Goal: Task Accomplishment & Management: Complete application form

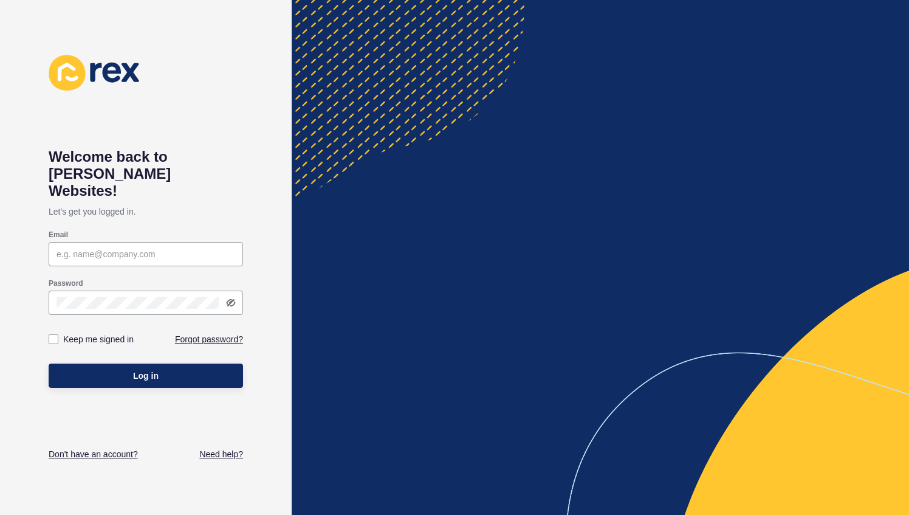
click at [121, 248] on input "Email" at bounding box center [146, 254] width 179 height 12
type input "zac@ovrgroup.com.au"
click at [122, 293] on div at bounding box center [146, 302] width 194 height 24
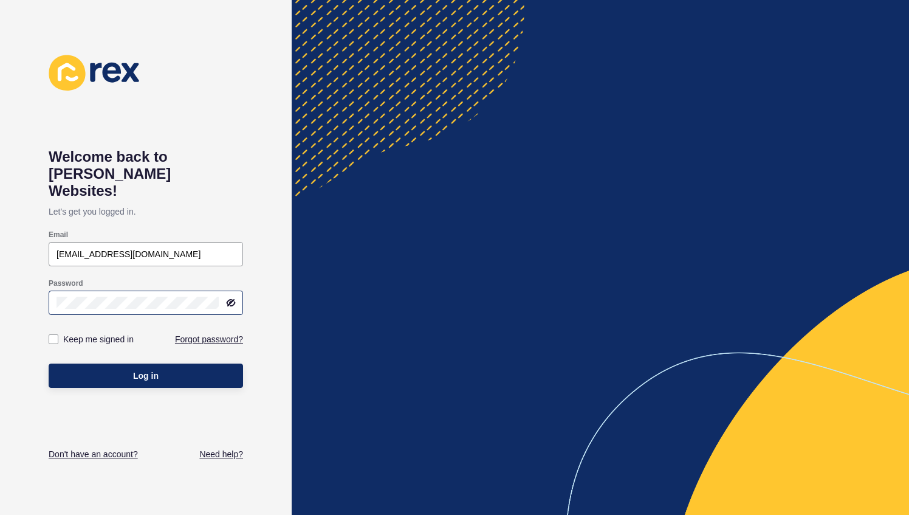
click at [122, 293] on div at bounding box center [146, 302] width 194 height 24
click at [224, 290] on div at bounding box center [146, 302] width 194 height 24
click at [230, 300] on icon at bounding box center [231, 303] width 7 height 6
click at [119, 363] on button "Log in" at bounding box center [146, 375] width 194 height 24
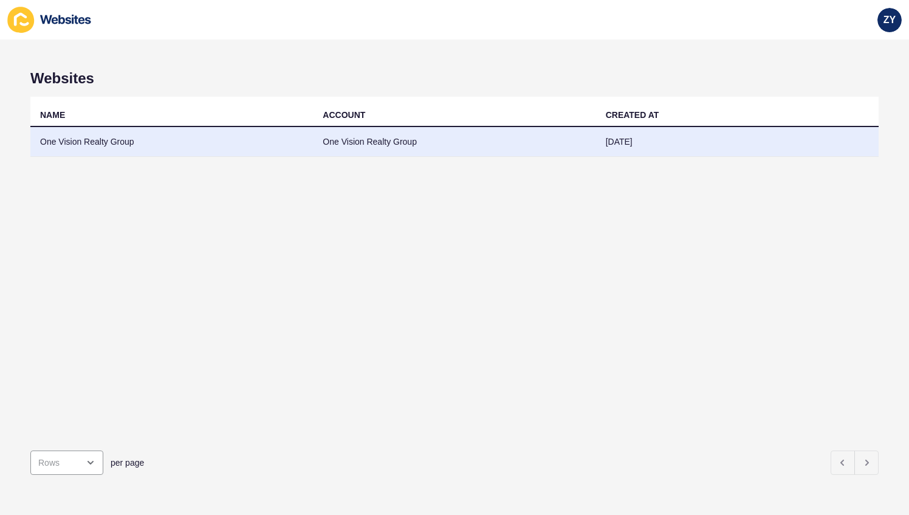
click at [484, 134] on td "One Vision Realty Group" at bounding box center [454, 142] width 283 height 30
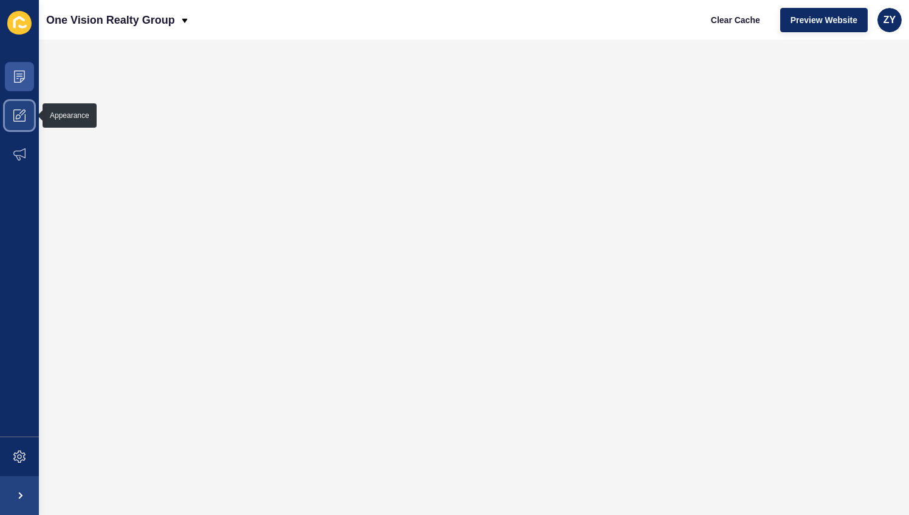
click at [15, 110] on icon at bounding box center [19, 115] width 12 height 12
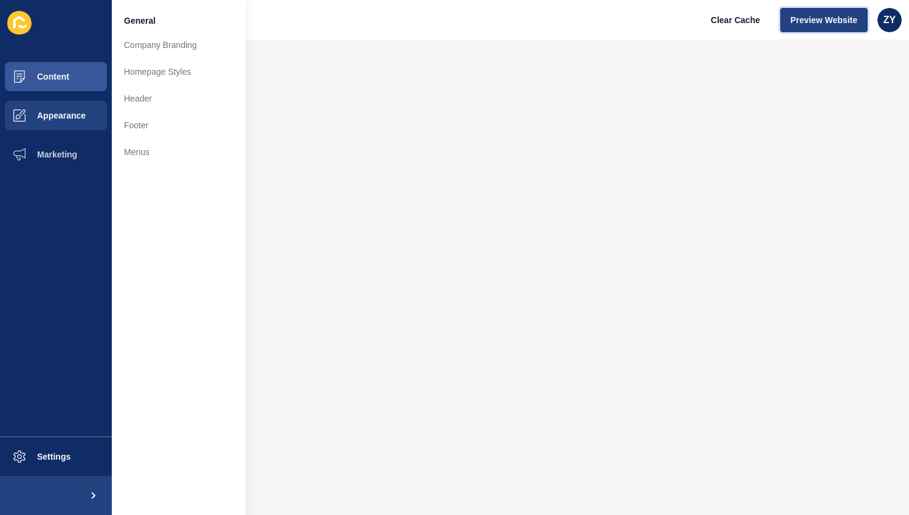
click at [817, 23] on span "Preview Website" at bounding box center [824, 20] width 67 height 12
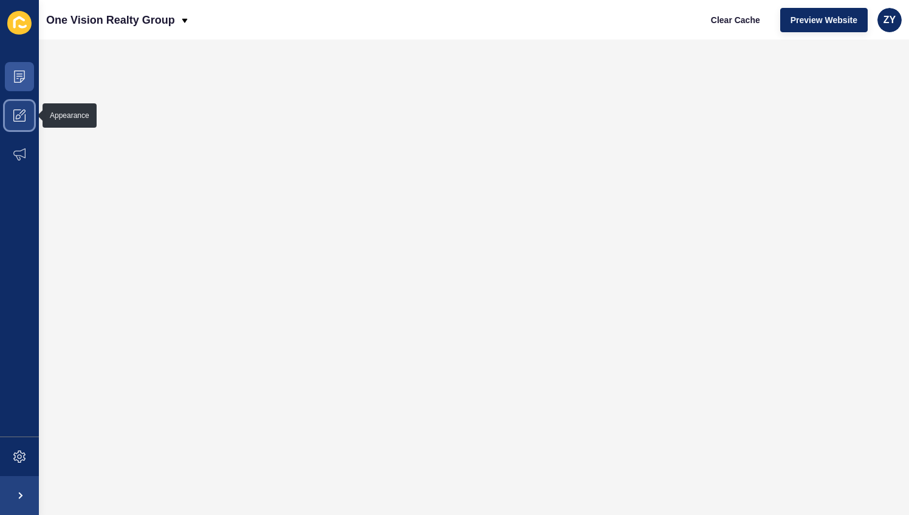
click at [22, 113] on icon at bounding box center [22, 112] width 6 height 6
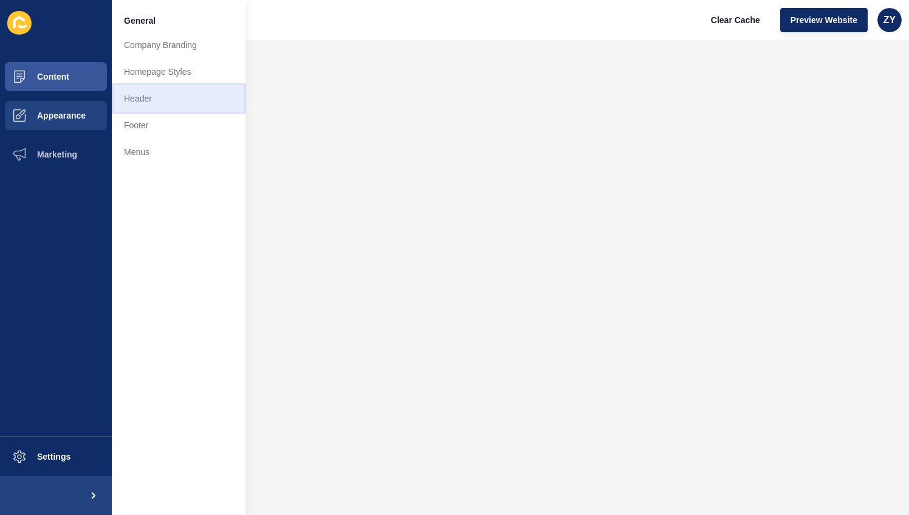
click at [157, 94] on link "Header" at bounding box center [179, 98] width 134 height 27
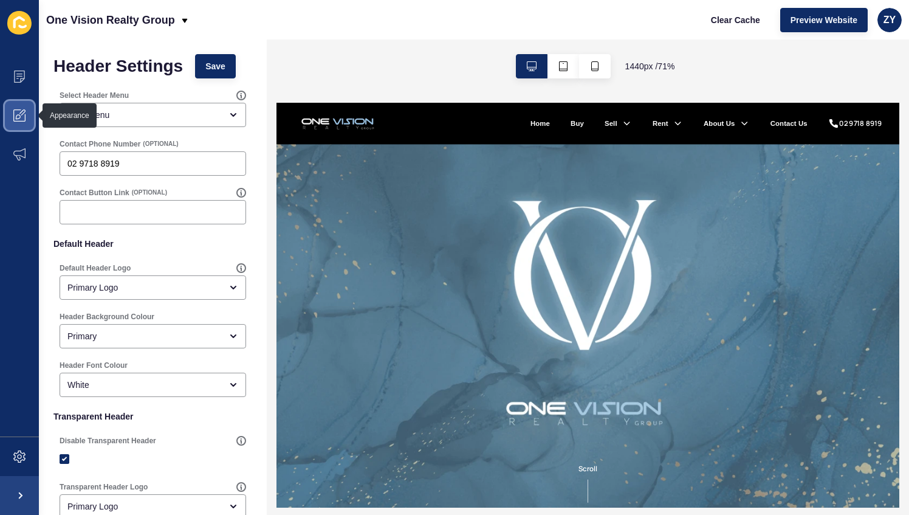
click at [22, 117] on icon at bounding box center [19, 115] width 12 height 12
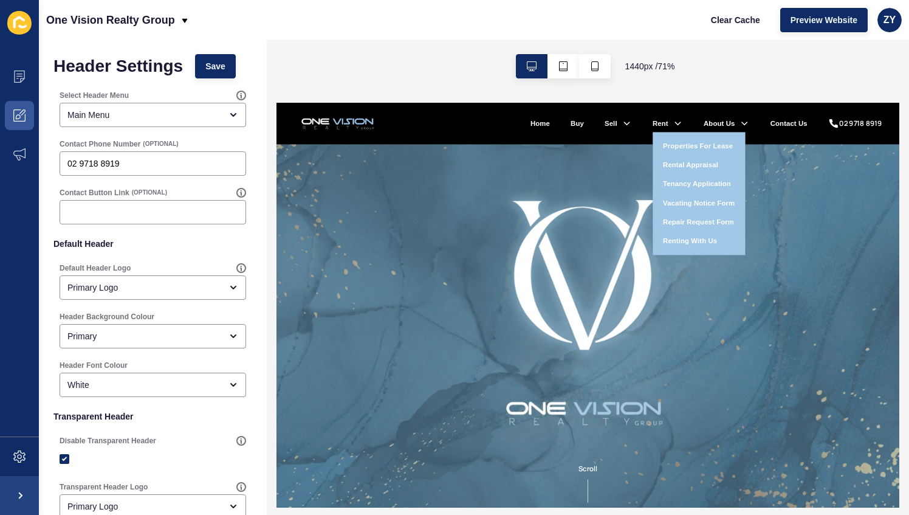
click at [846, 242] on link "Vacating Notice Form" at bounding box center [870, 243] width 101 height 15
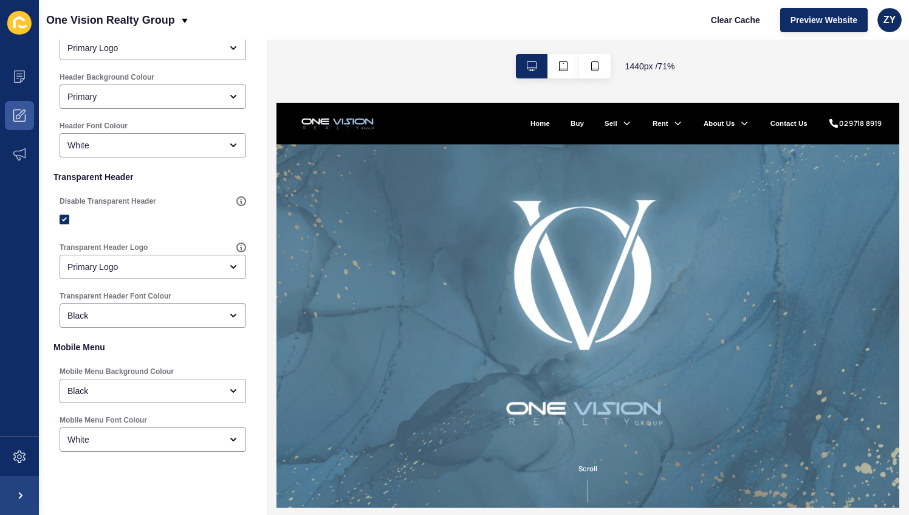
scroll to position [257, 0]
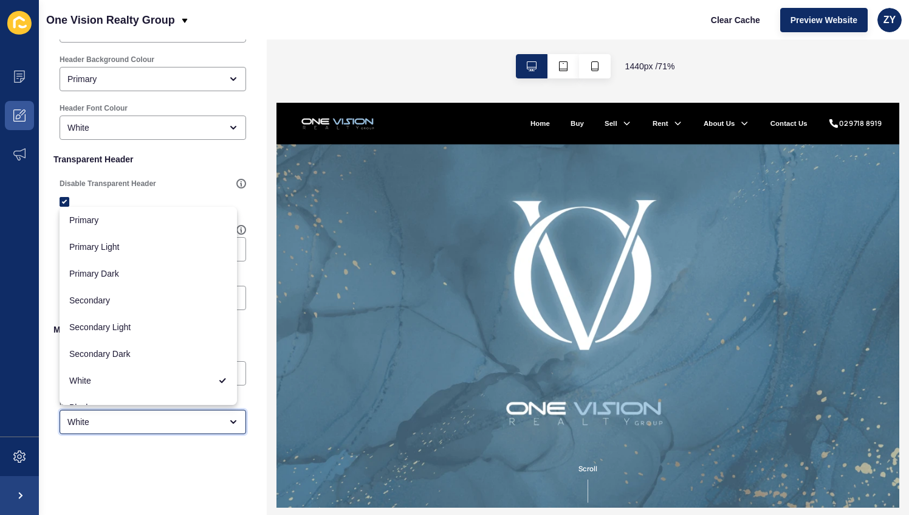
click at [171, 413] on div "White" at bounding box center [153, 422] width 187 height 24
click at [159, 500] on div "Header Settings Save Select Header Menu Main Menu Contact Phone Number (OPTIONA…" at bounding box center [153, 148] width 228 height 733
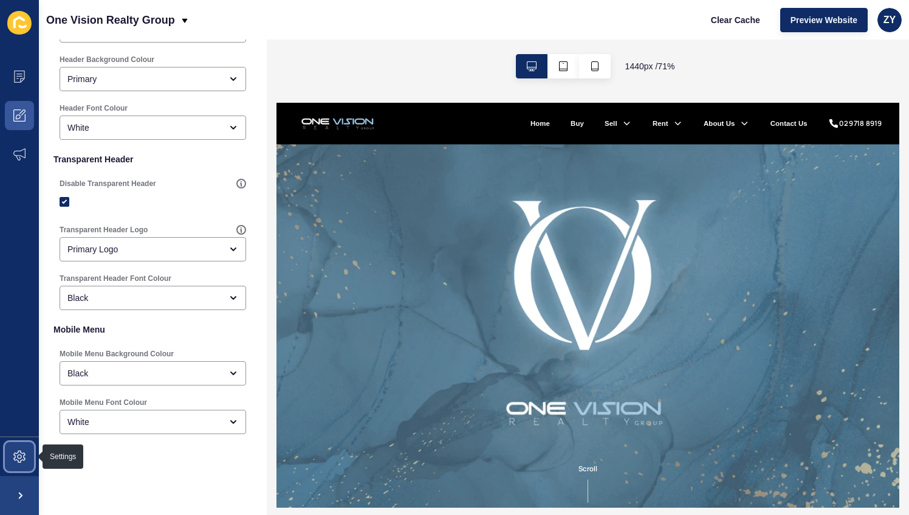
click at [24, 461] on icon at bounding box center [19, 456] width 12 height 12
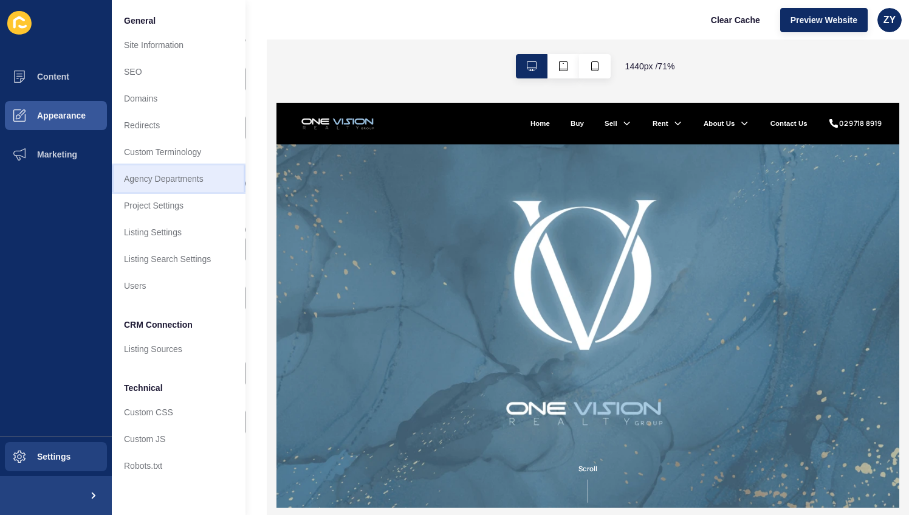
click at [174, 184] on link "Agency Departments" at bounding box center [179, 178] width 134 height 27
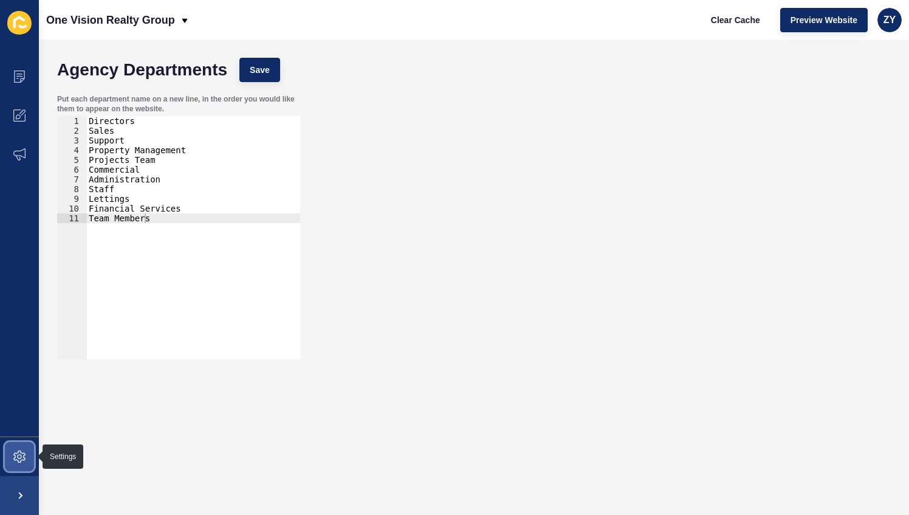
click at [19, 459] on icon at bounding box center [19, 456] width 12 height 12
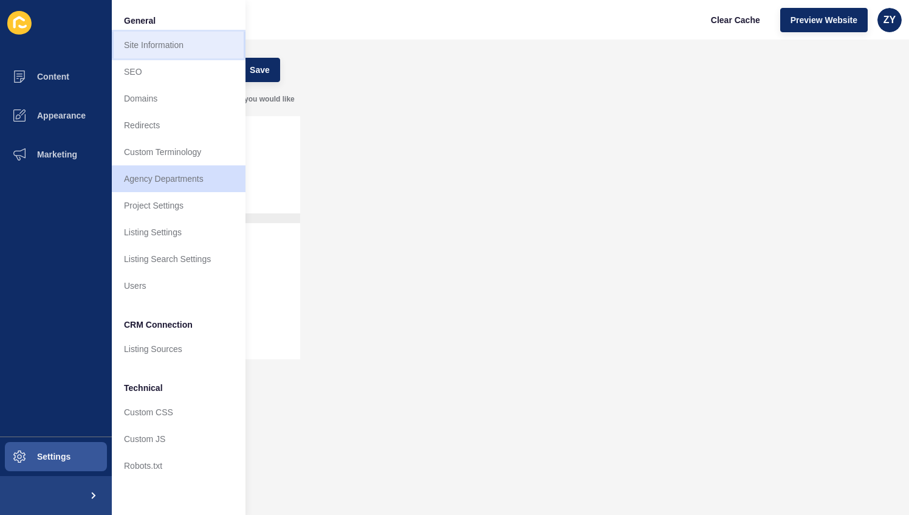
click at [161, 41] on link "Site Information" at bounding box center [179, 45] width 134 height 27
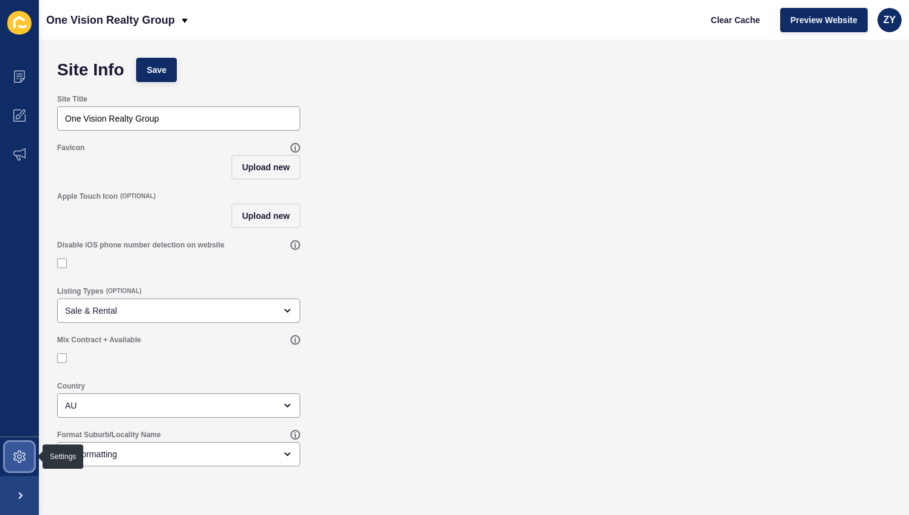
click at [24, 459] on icon at bounding box center [19, 456] width 12 height 12
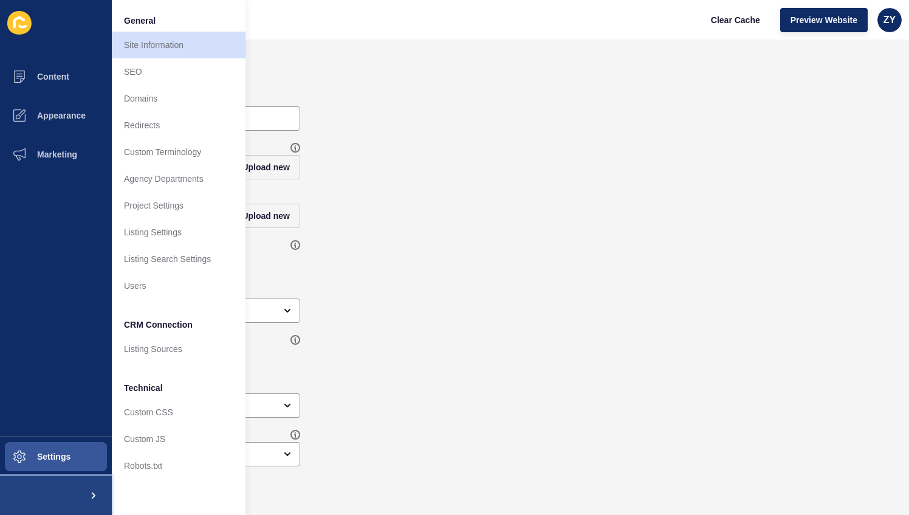
click at [93, 497] on span at bounding box center [92, 495] width 39 height 39
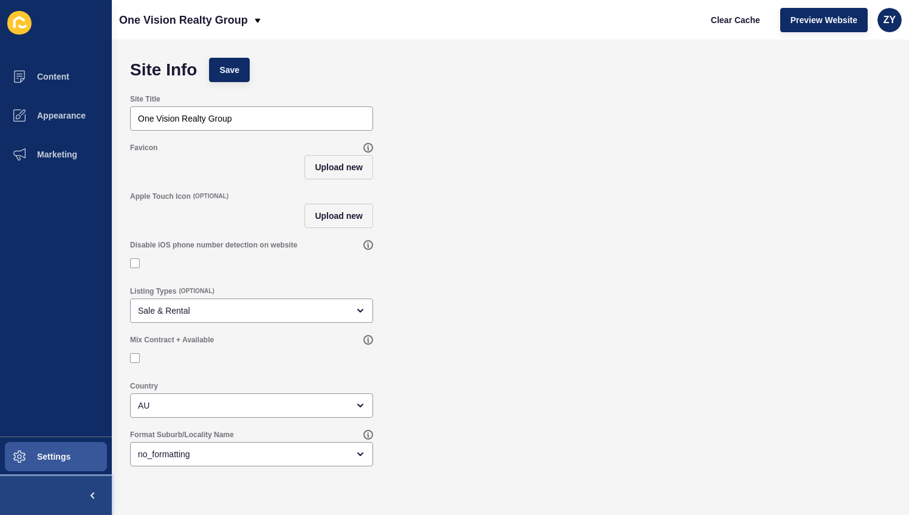
click at [93, 497] on span at bounding box center [92, 495] width 39 height 39
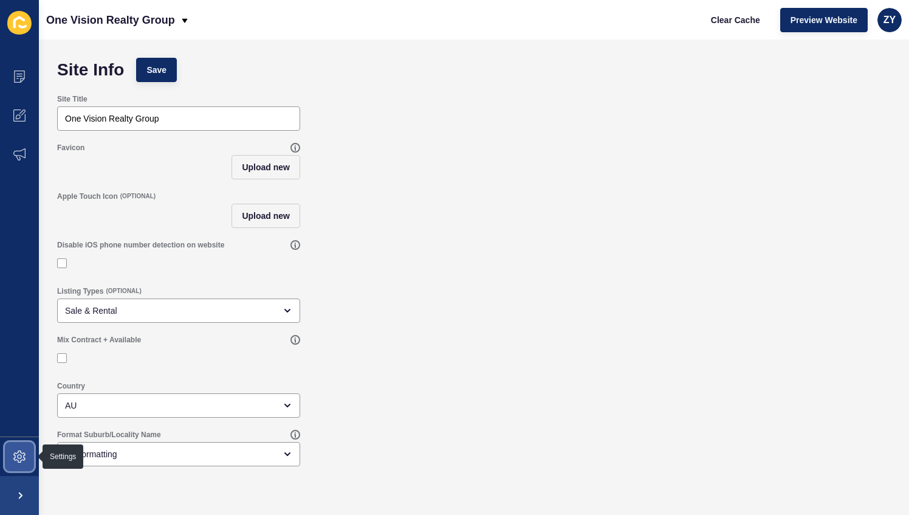
click at [11, 446] on span at bounding box center [19, 456] width 39 height 39
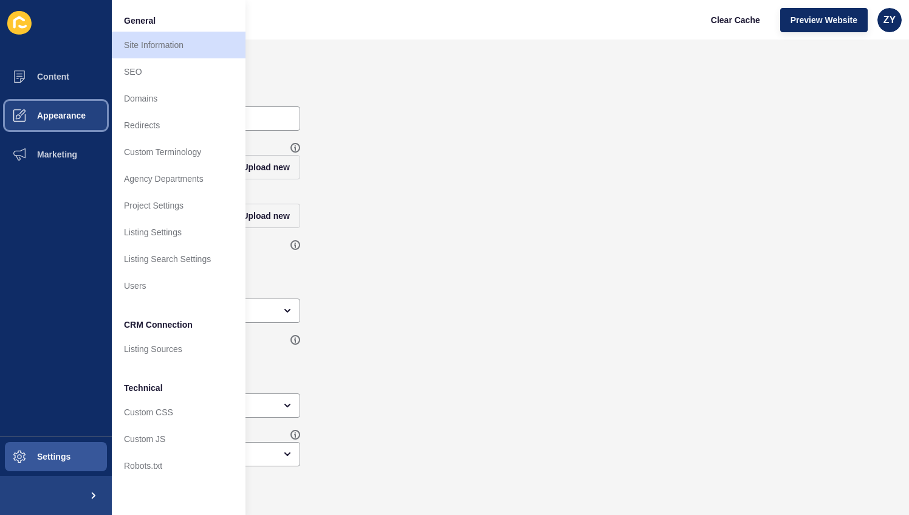
click at [72, 126] on button "Appearance" at bounding box center [56, 115] width 112 height 39
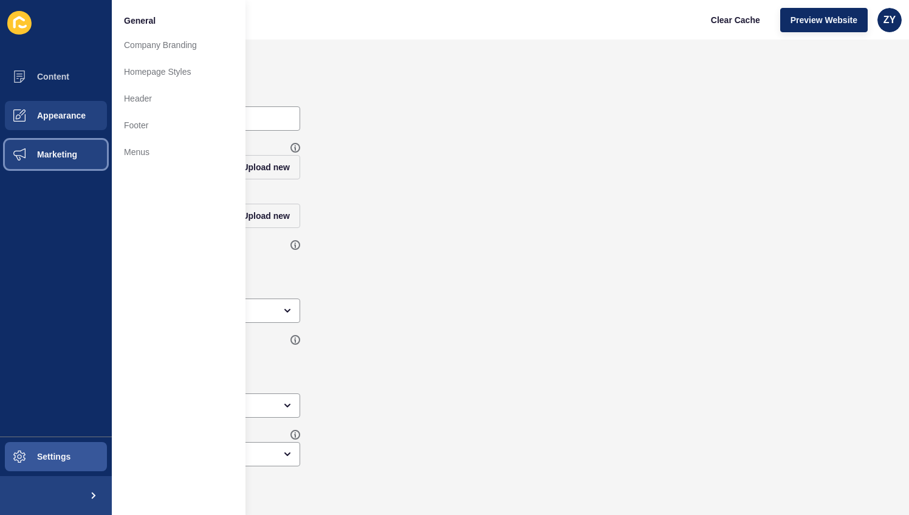
click at [64, 154] on span "Marketing" at bounding box center [37, 154] width 79 height 10
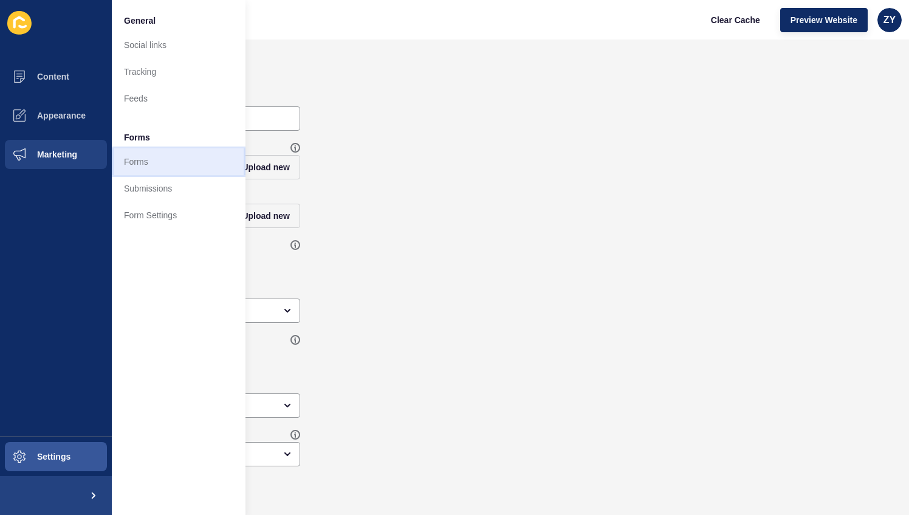
click at [160, 162] on link "Forms" at bounding box center [179, 161] width 134 height 27
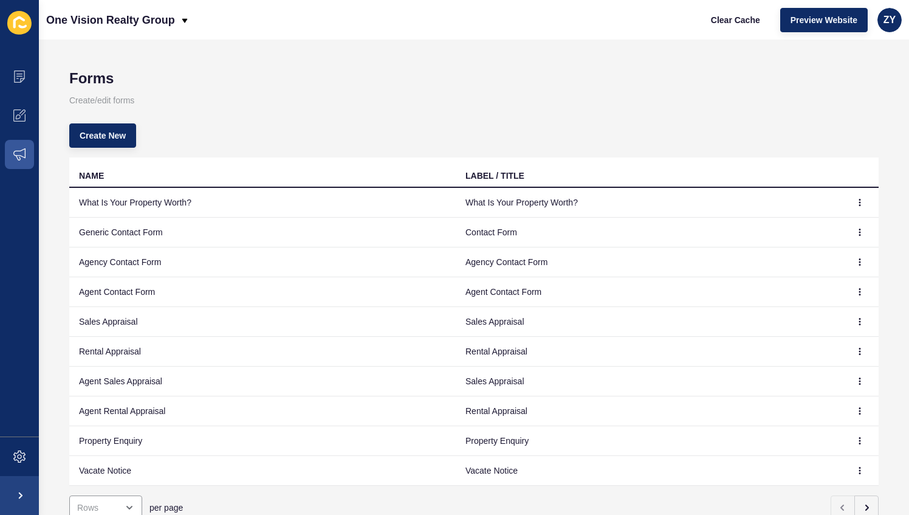
scroll to position [52, 0]
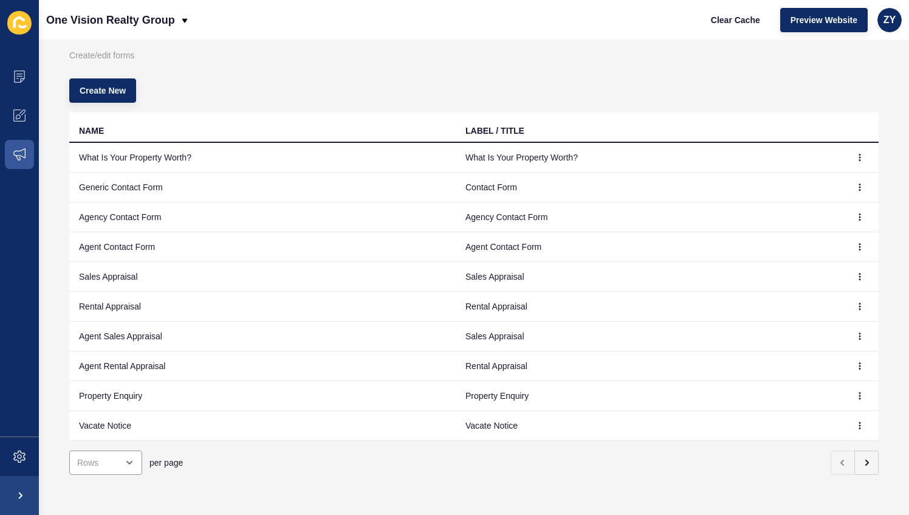
click at [456, 416] on td "Vacate Notice" at bounding box center [649, 426] width 386 height 30
click at [122, 416] on td "Vacate Notice" at bounding box center [262, 426] width 386 height 30
click at [842, 419] on td at bounding box center [860, 426] width 36 height 30
click at [851, 419] on button "button" at bounding box center [860, 425] width 18 height 17
click at [782, 439] on link "Edit" at bounding box center [817, 441] width 85 height 27
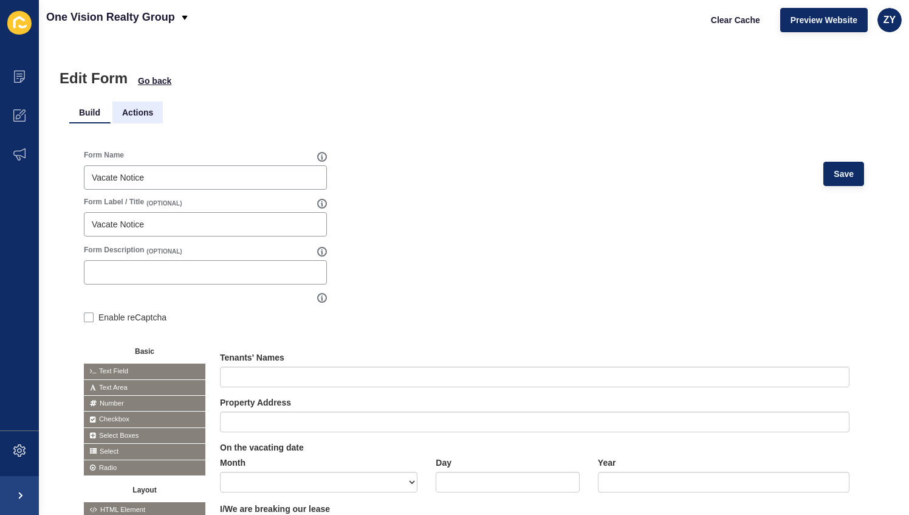
click at [142, 112] on li "Actions" at bounding box center [137, 112] width 50 height 22
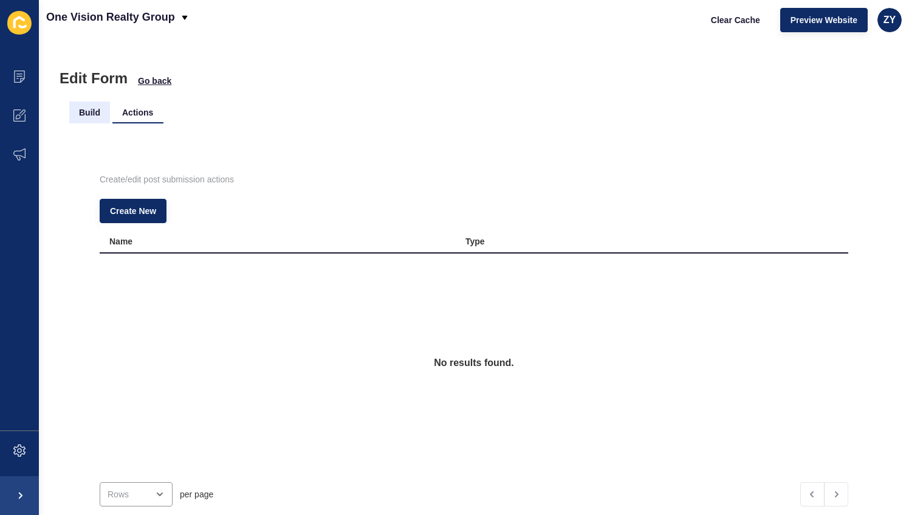
click at [93, 115] on li "Build" at bounding box center [89, 112] width 41 height 22
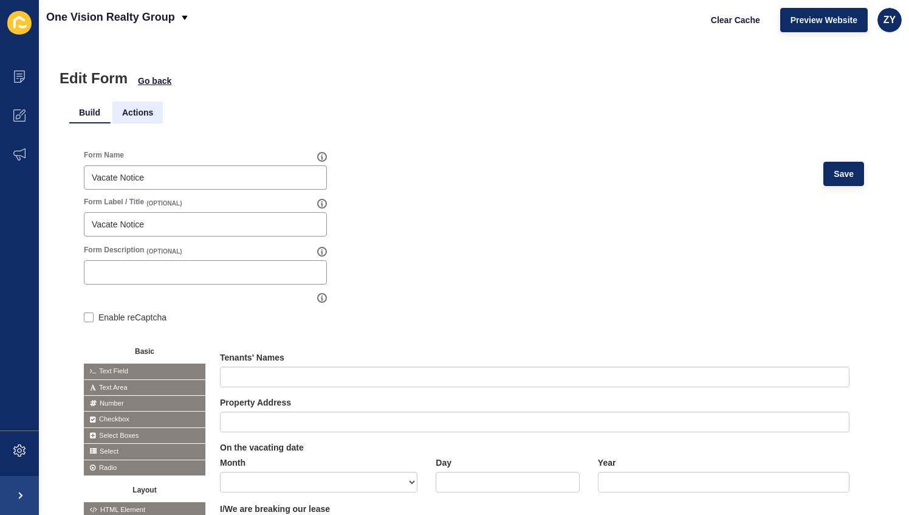
click at [139, 105] on li "Actions" at bounding box center [137, 112] width 50 height 22
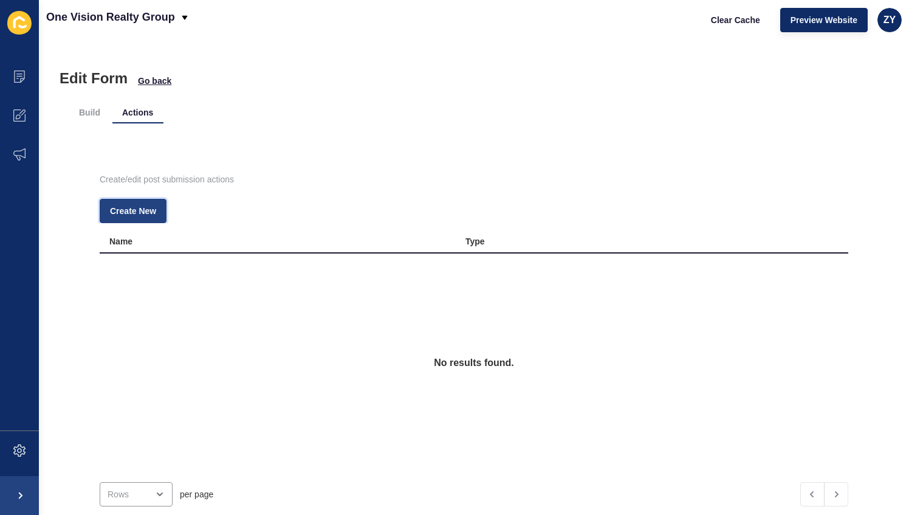
click at [146, 204] on button "Create New" at bounding box center [133, 211] width 67 height 24
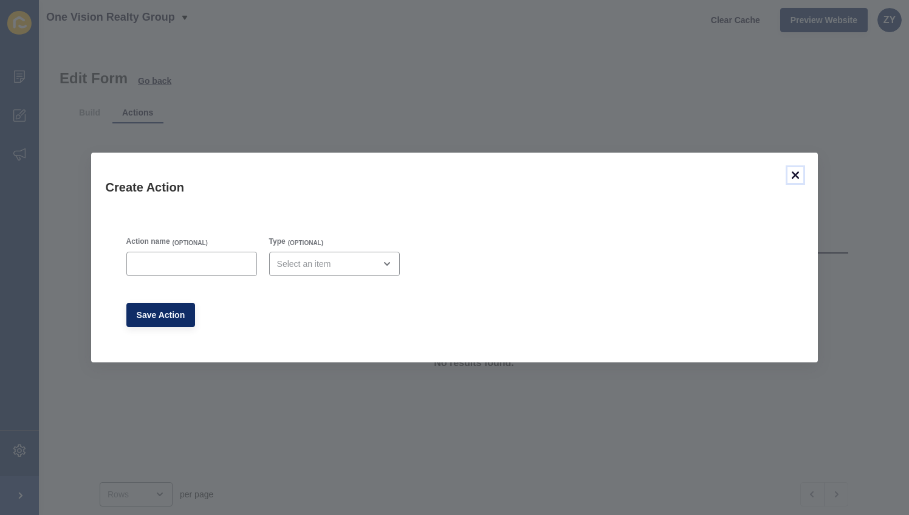
click at [802, 175] on icon at bounding box center [795, 175] width 15 height 15
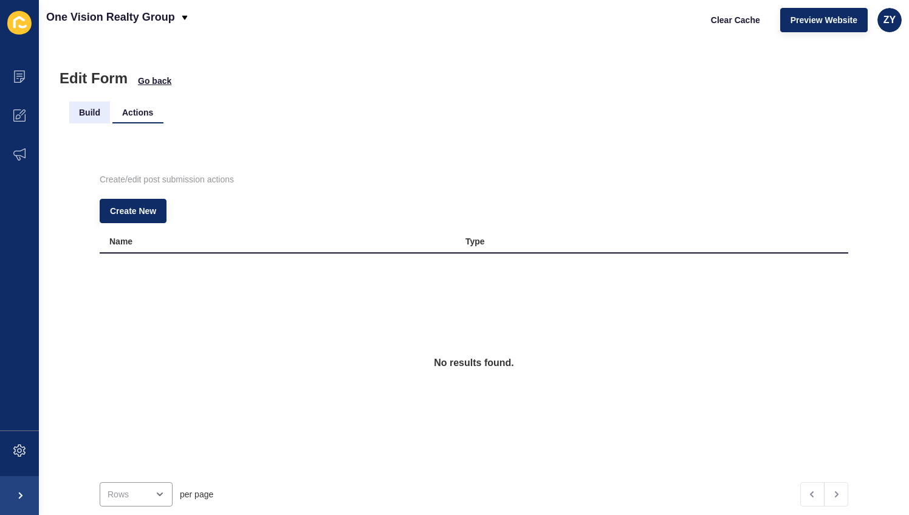
click at [92, 119] on li "Build" at bounding box center [89, 112] width 41 height 22
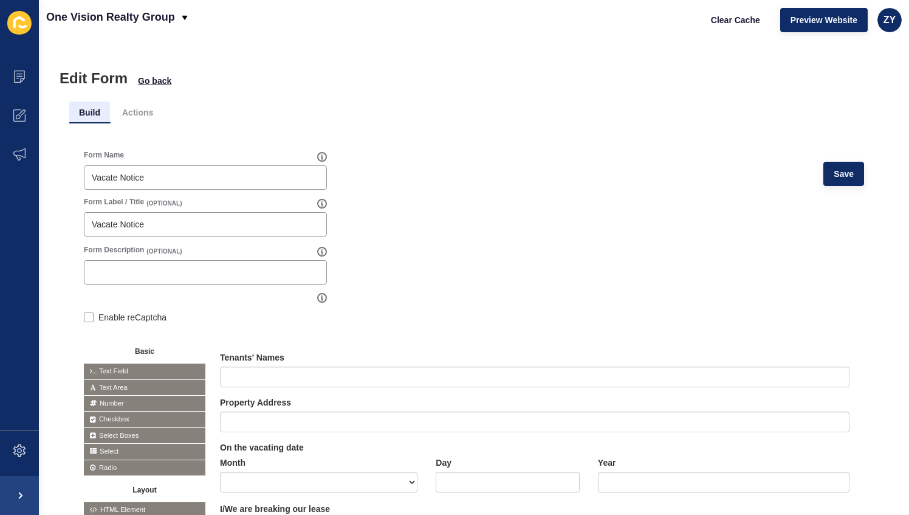
scroll to position [62, 0]
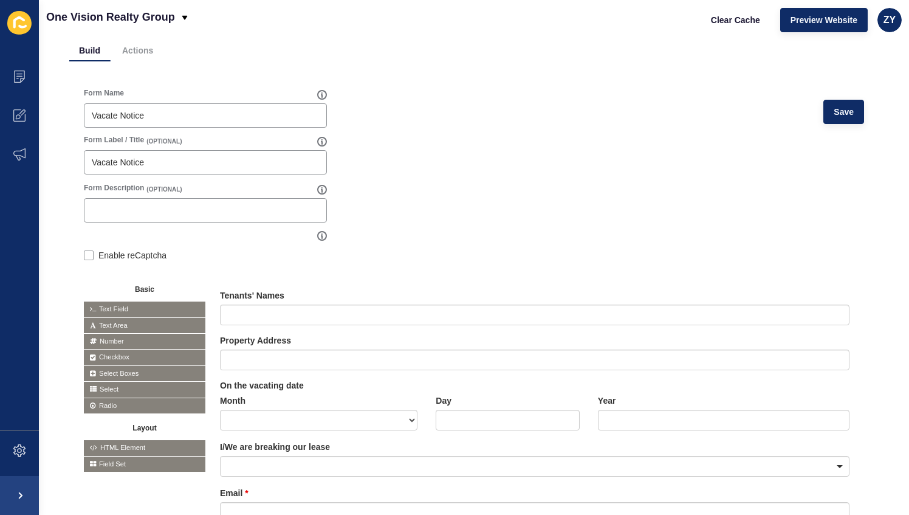
click at [117, 371] on span "Select Boxes" at bounding box center [145, 373] width 122 height 15
click at [107, 352] on span "Checkbox" at bounding box center [145, 356] width 122 height 15
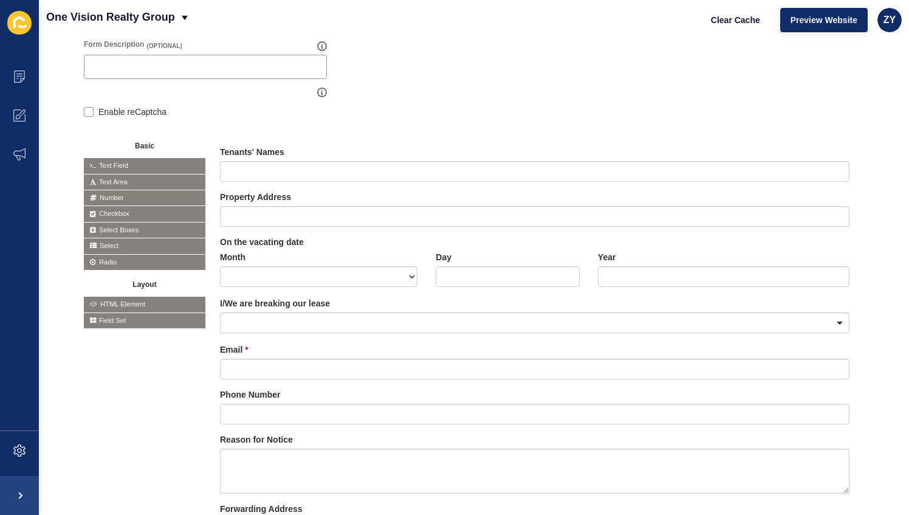
click at [139, 300] on span "HTML Element" at bounding box center [145, 304] width 122 height 15
click at [133, 321] on span "Field Set" at bounding box center [145, 320] width 122 height 15
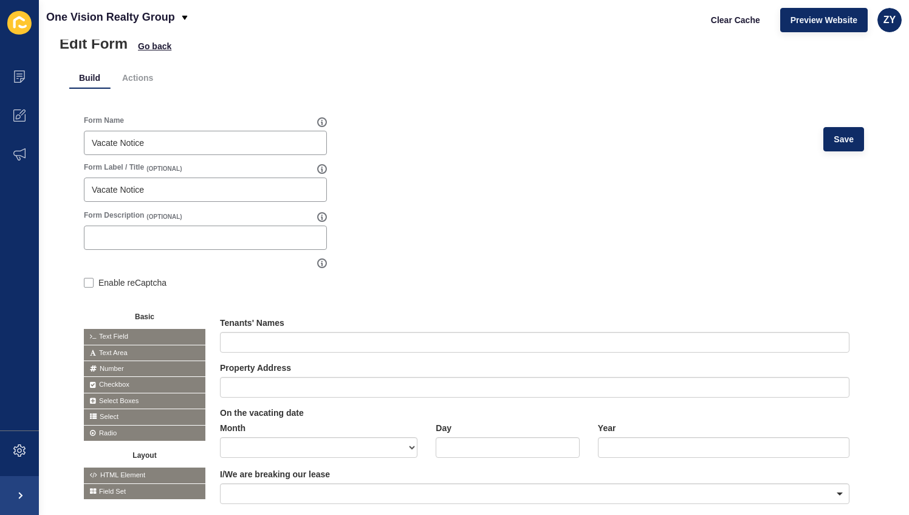
scroll to position [28, 0]
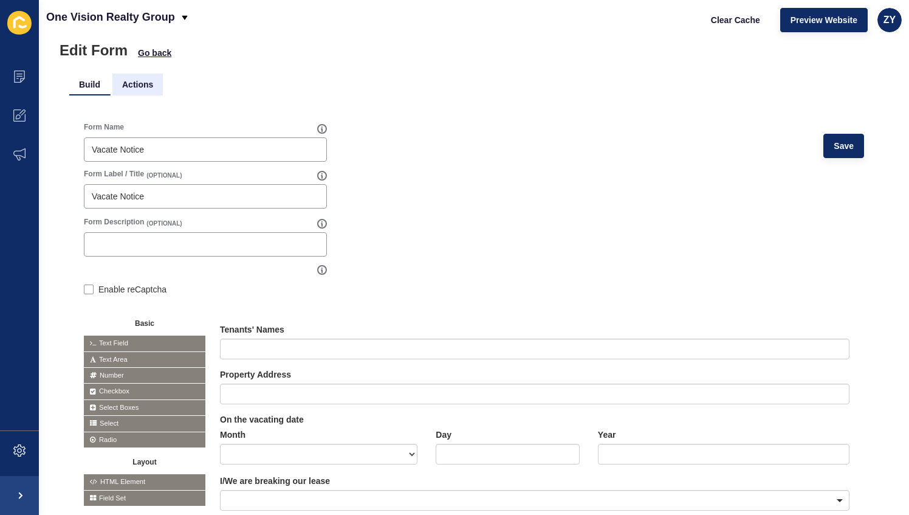
click at [129, 81] on li "Actions" at bounding box center [137, 85] width 50 height 22
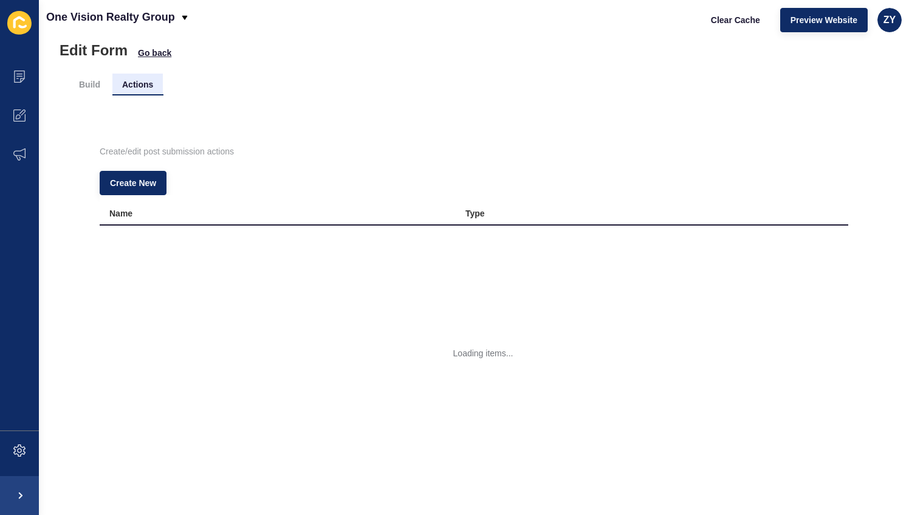
scroll to position [0, 0]
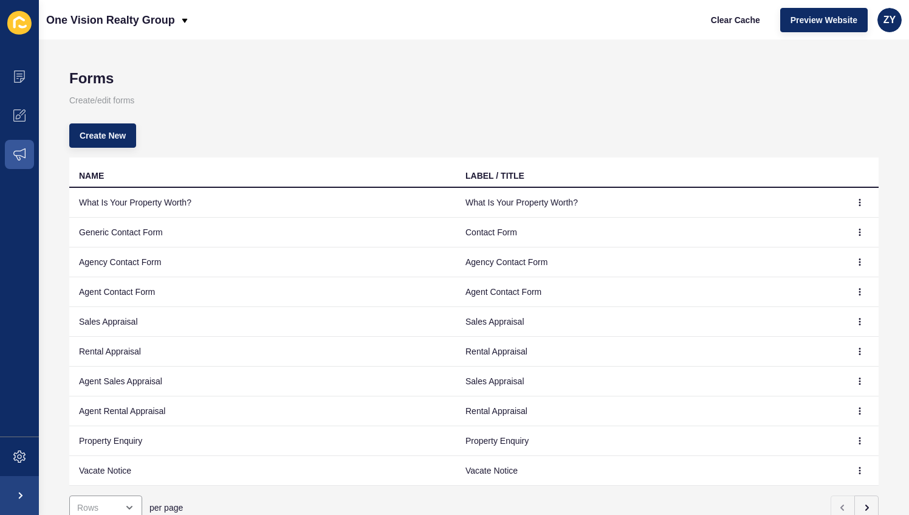
scroll to position [52, 0]
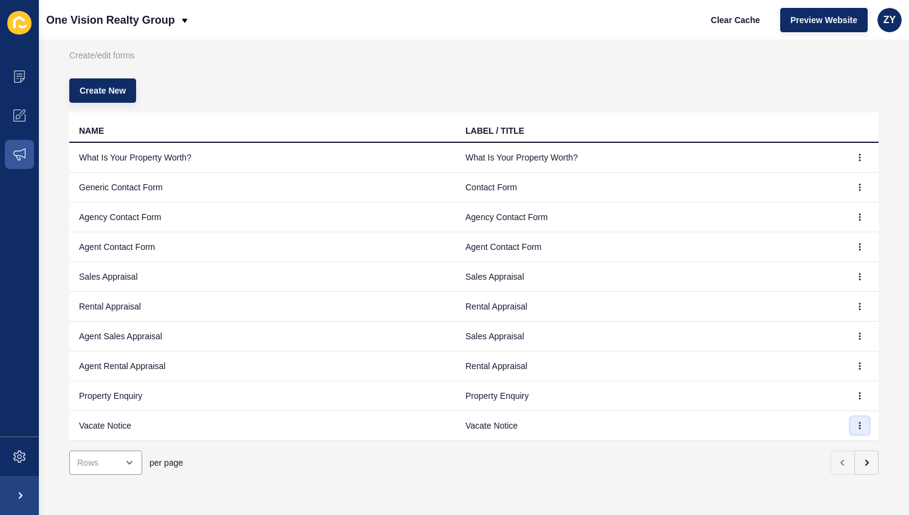
click at [856, 422] on icon "button" at bounding box center [859, 425] width 7 height 7
click at [526, 422] on td "Vacate Notice" at bounding box center [649, 426] width 386 height 30
drag, startPoint x: 520, startPoint y: 417, endPoint x: 379, endPoint y: 428, distance: 141.4
click at [379, 428] on tr "Vacate Notice Vacate Notice" at bounding box center [473, 426] width 809 height 30
click at [453, 453] on div "per page" at bounding box center [450, 462] width 769 height 24
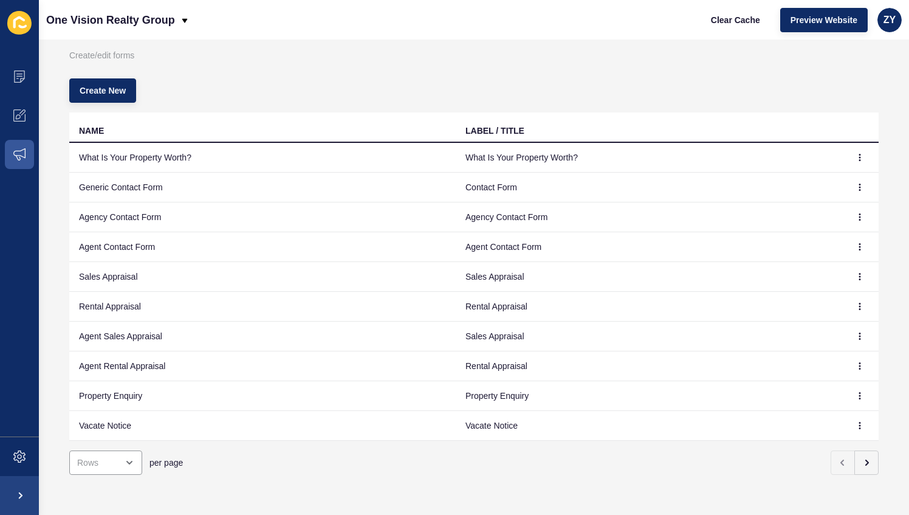
scroll to position [0, 0]
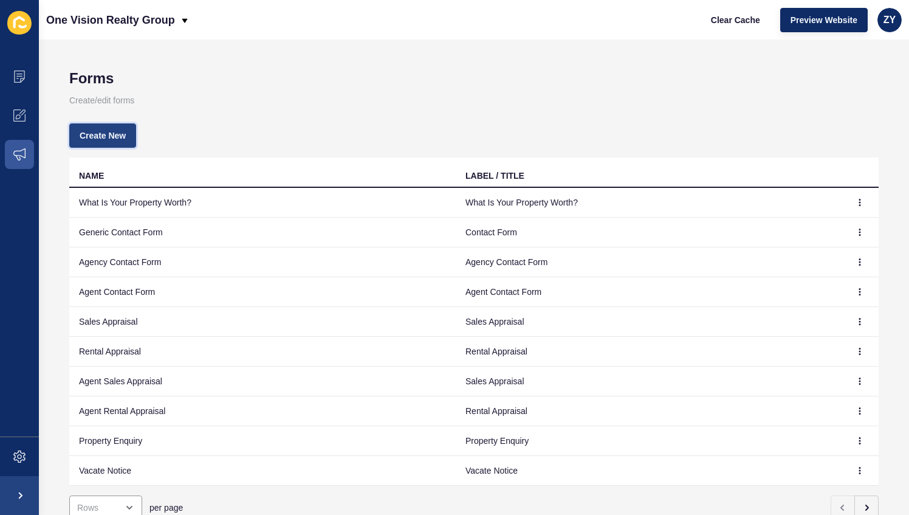
click at [84, 133] on span "Create New" at bounding box center [103, 135] width 46 height 12
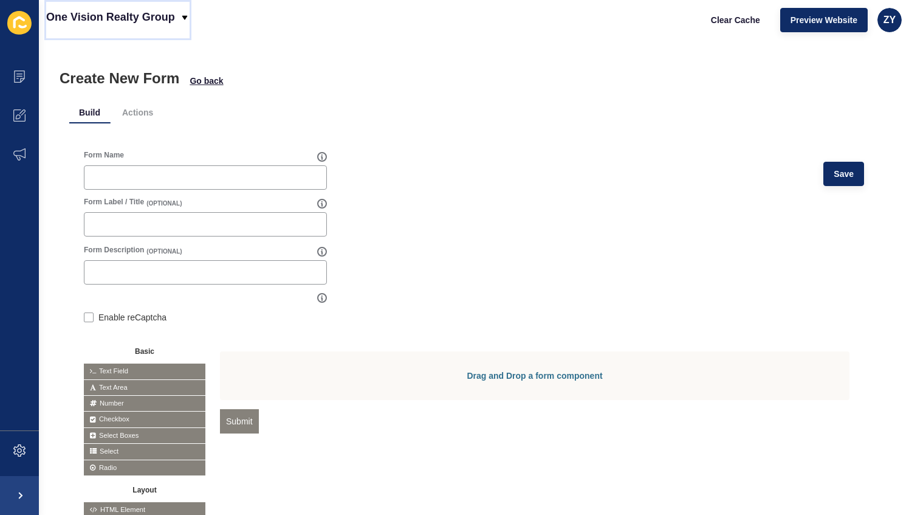
click at [64, 27] on p "One Vision Realty Group" at bounding box center [110, 17] width 129 height 30
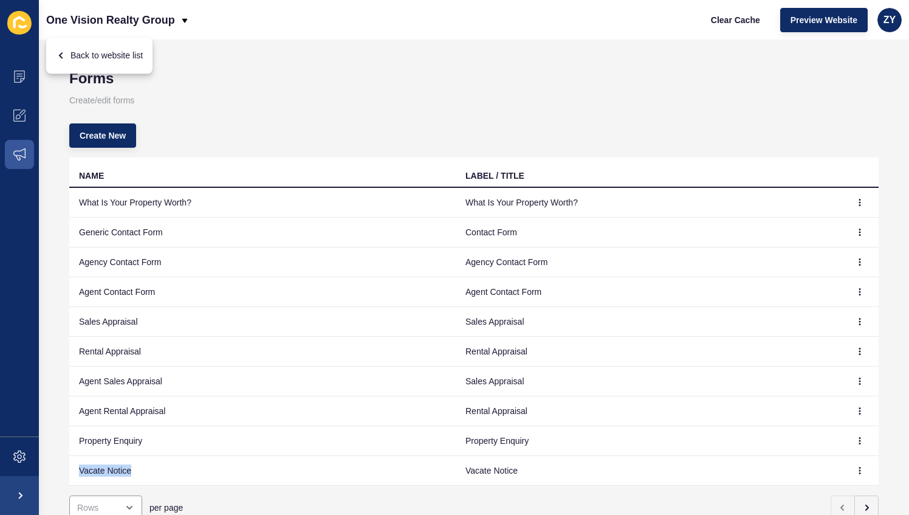
drag, startPoint x: 145, startPoint y: 466, endPoint x: 79, endPoint y: 464, distance: 65.7
click at [79, 464] on td "Vacate Notice" at bounding box center [262, 471] width 386 height 30
copy td "Vacate Notice"
click at [114, 140] on span "Create New" at bounding box center [103, 135] width 46 height 12
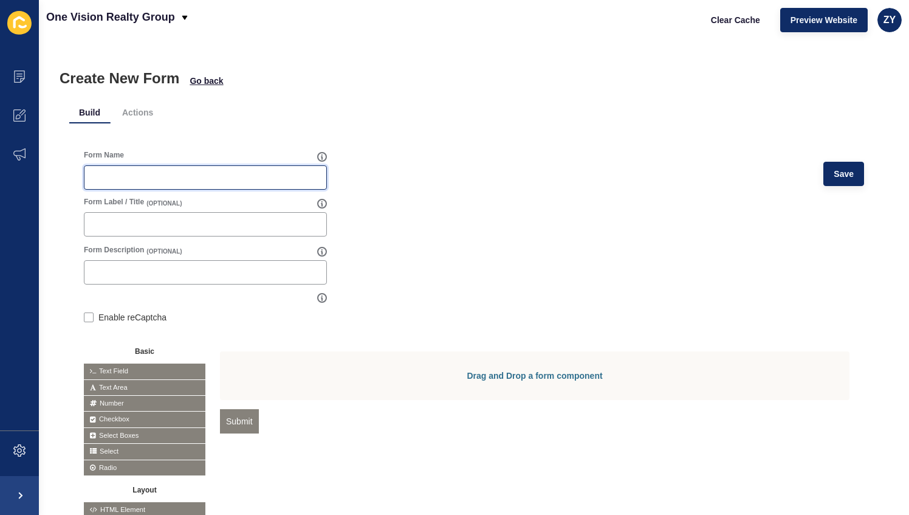
click at [139, 172] on input "Form Name" at bounding box center [205, 177] width 227 height 12
paste input "Vacate Notice"
type input "Vacate Notice"
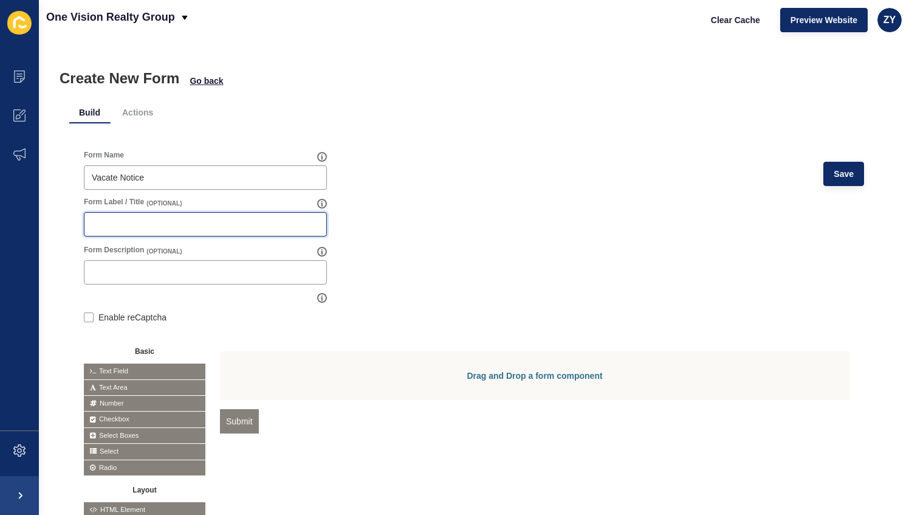
click at [131, 225] on input "Form Label / Title" at bounding box center [205, 224] width 227 height 12
paste input "Vacate Notice"
type input "Vacate Notice"
click at [465, 253] on form "Form Name Vacate Notice Save Form Label / Title (OPTIONAL) Vacate Notice Form D…" at bounding box center [474, 342] width 780 height 384
click at [523, 379] on div "Drag and Drop a form component" at bounding box center [535, 375] width 630 height 49
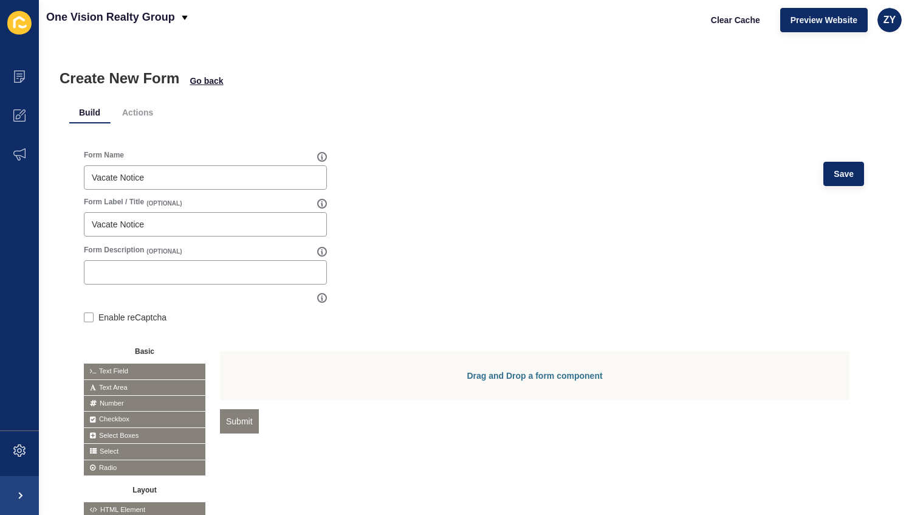
click at [860, 400] on div "Form Name Vacate Notice Save Form Label / Title (OPTIONAL) Vacate Notice Form D…" at bounding box center [473, 342] width 809 height 413
click at [456, 379] on div "Drag and Drop a form component" at bounding box center [535, 375] width 630 height 49
click at [771, 416] on icon at bounding box center [773, 414] width 5 height 6
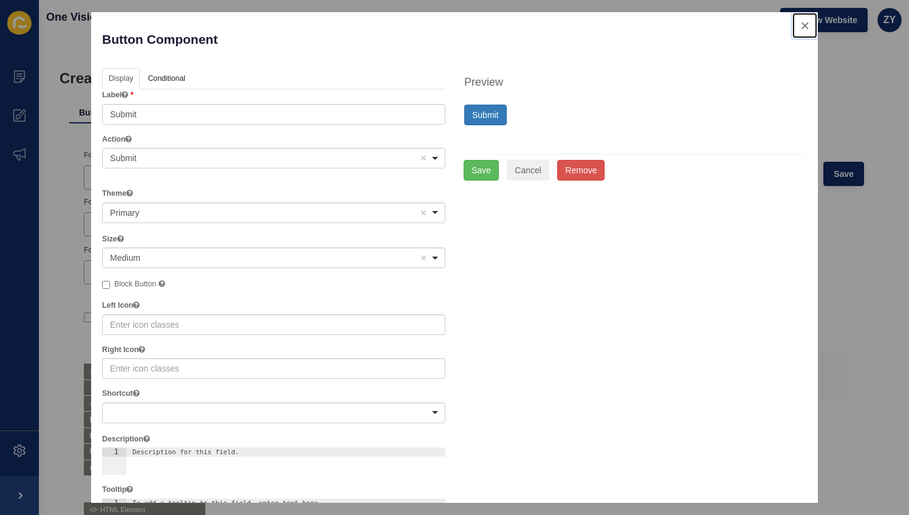
click at [793, 24] on button "close" at bounding box center [804, 26] width 25 height 26
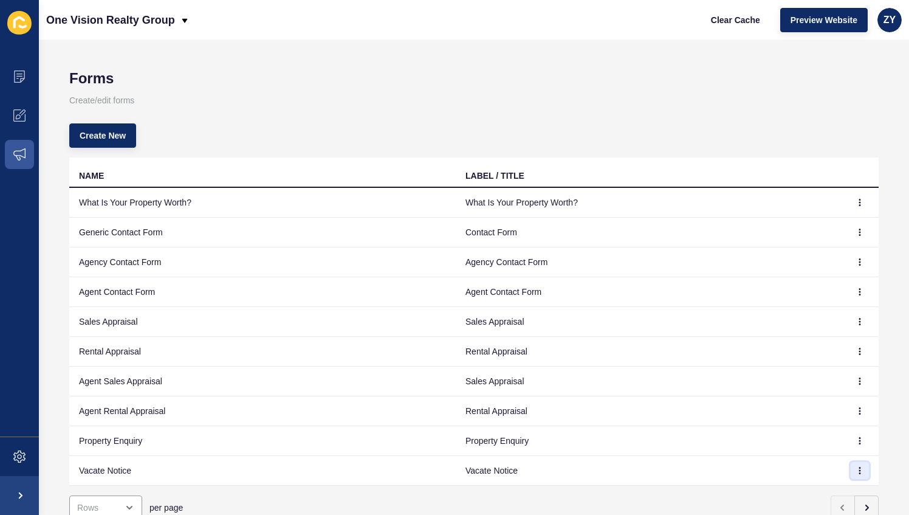
click at [856, 472] on icon "button" at bounding box center [859, 470] width 7 height 7
click at [790, 418] on link "Edit" at bounding box center [817, 417] width 85 height 27
click at [125, 137] on span "Create New" at bounding box center [103, 135] width 46 height 12
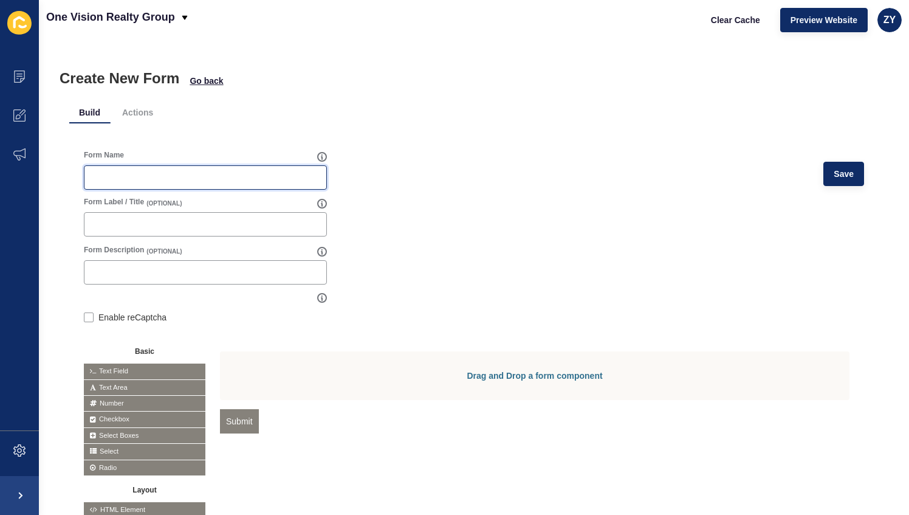
click at [119, 182] on input "Form Name" at bounding box center [205, 177] width 227 height 12
paste input "Vacate Notice"
type input "Vacate Notice"
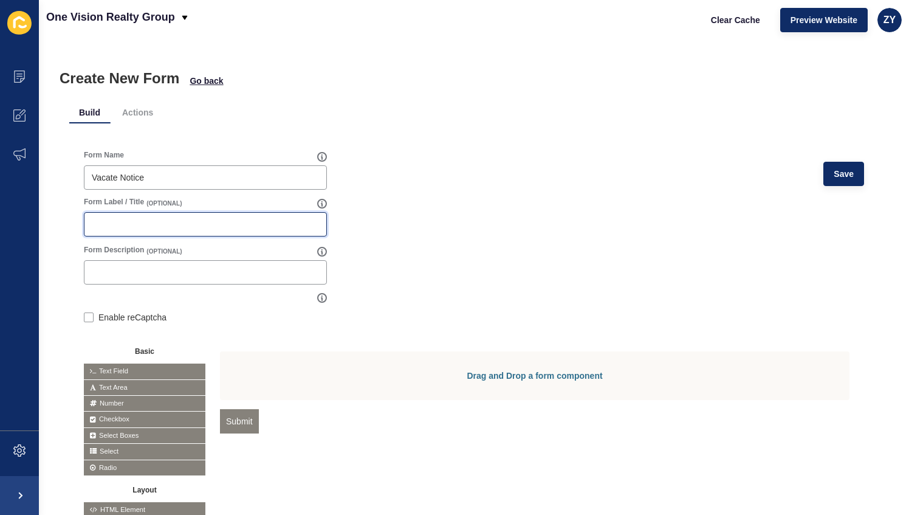
click at [139, 227] on input "Form Label / Title" at bounding box center [205, 224] width 227 height 12
paste input "Vacate Notice"
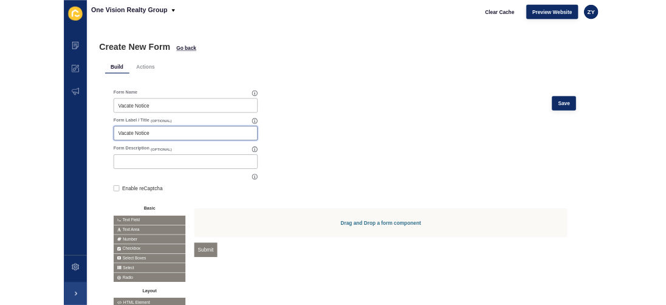
scroll to position [73, 0]
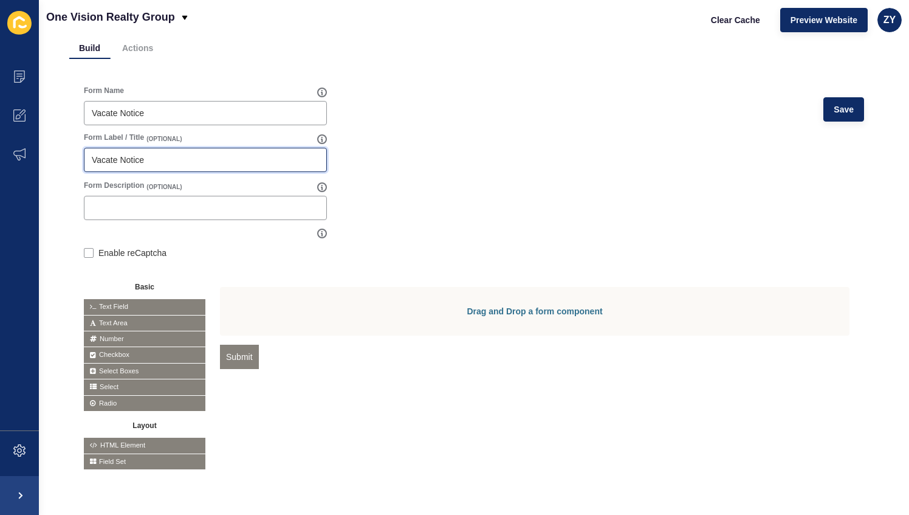
type input "Vacate Notice"
click at [461, 315] on div "Drag and Drop a form component" at bounding box center [535, 311] width 630 height 49
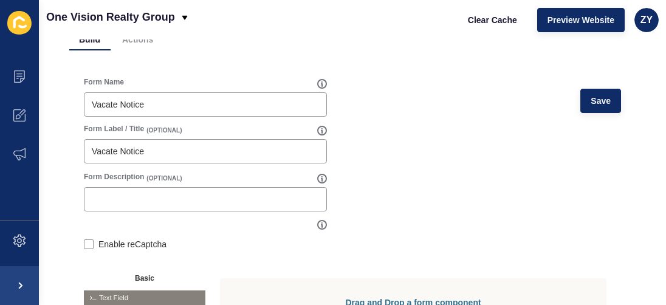
scroll to position [283, 0]
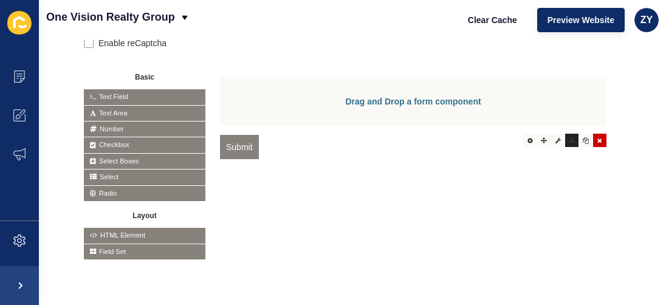
click at [569, 137] on icon at bounding box center [571, 140] width 5 height 6
click at [555, 137] on icon at bounding box center [557, 140] width 5 height 6
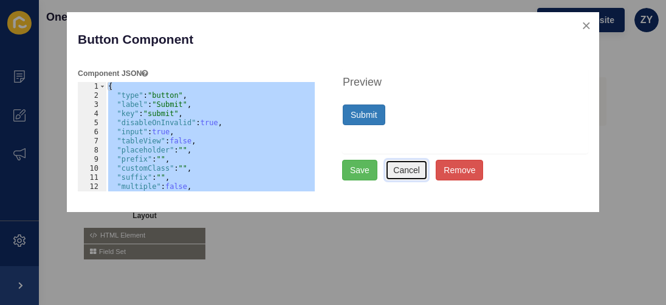
click at [411, 167] on button "Cancel" at bounding box center [406, 170] width 43 height 21
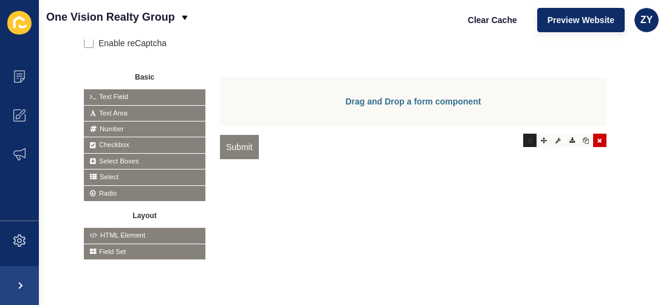
click at [527, 137] on icon at bounding box center [529, 140] width 5 height 6
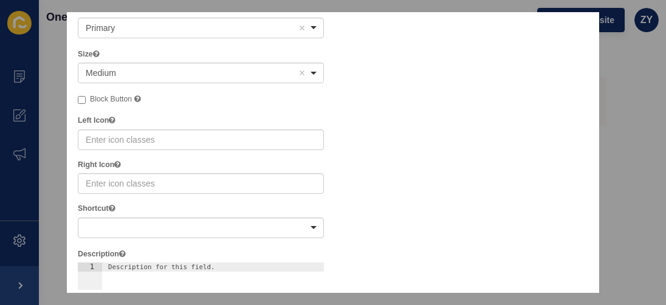
scroll to position [0, 0]
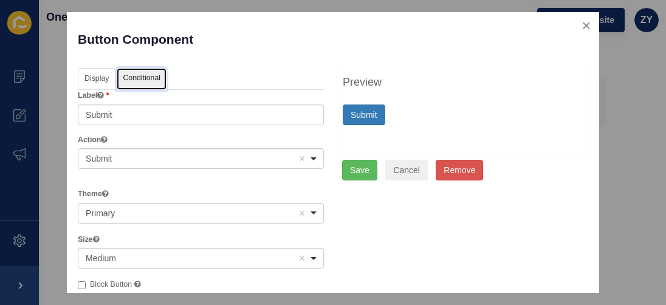
click at [146, 84] on link "Conditional" at bounding box center [142, 79] width 50 height 22
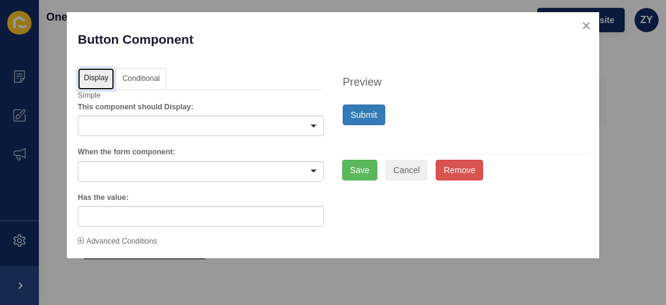
click at [97, 74] on link "Display" at bounding box center [96, 79] width 36 height 22
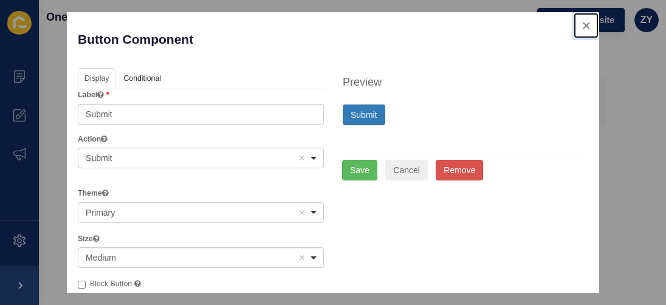
click at [576, 29] on button "close" at bounding box center [586, 26] width 25 height 26
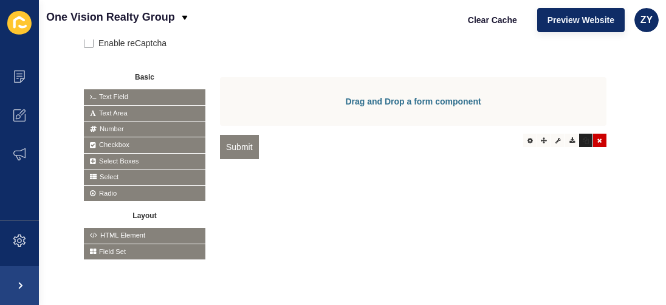
click at [583, 137] on icon at bounding box center [586, 140] width 6 height 6
click at [594, 134] on div at bounding box center [599, 140] width 13 height 13
click at [569, 104] on div "Drag and Drop a form component" at bounding box center [413, 101] width 386 height 49
click at [440, 95] on div "Drag and Drop a form component" at bounding box center [413, 101] width 386 height 49
click at [362, 91] on div "Drag and Drop a form component" at bounding box center [413, 101] width 386 height 49
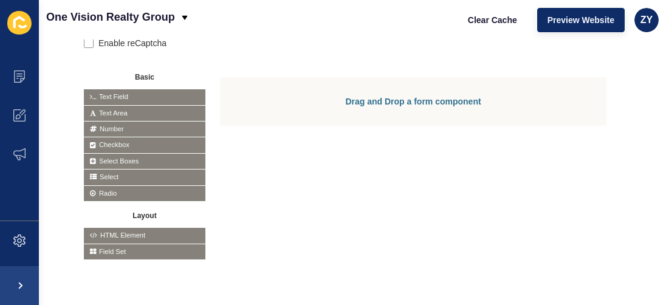
click at [336, 204] on div "Drag and Drop a form component" at bounding box center [413, 161] width 386 height 168
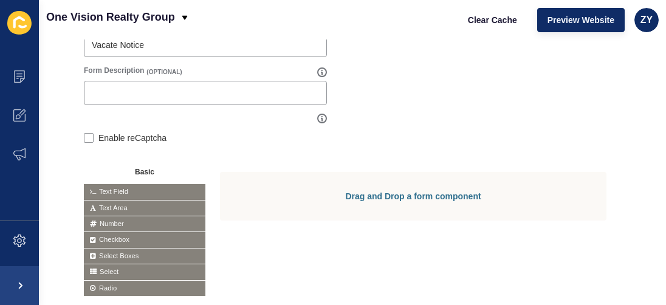
scroll to position [238, 0]
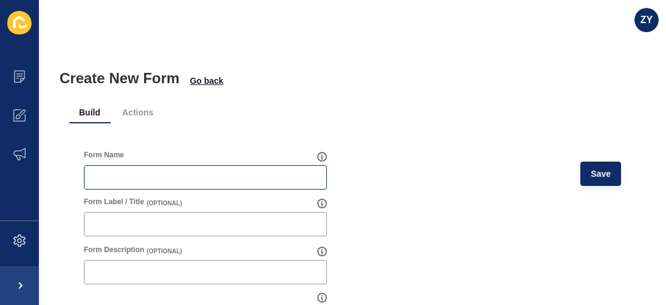
click at [199, 184] on div at bounding box center [205, 177] width 243 height 24
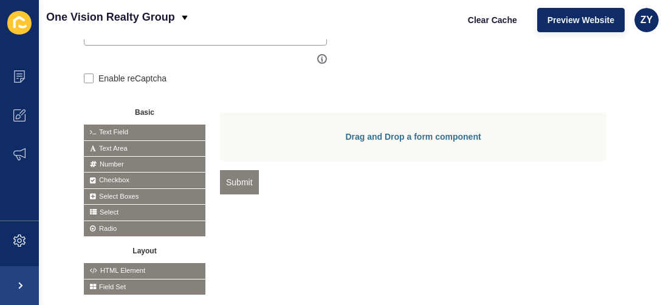
scroll to position [239, 0]
